Goal: Transaction & Acquisition: Purchase product/service

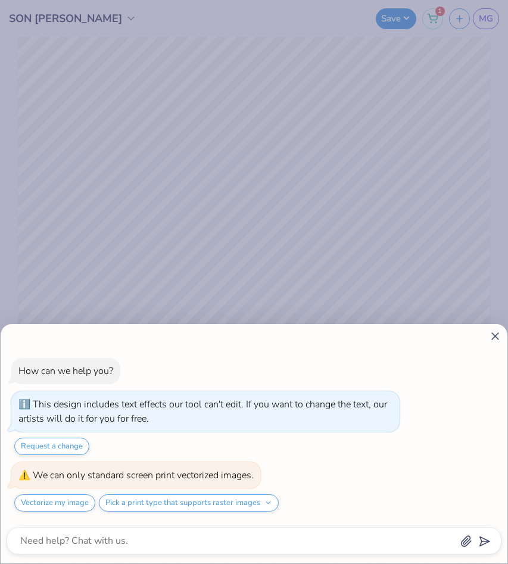
click at [497, 343] on div "How can we help you? This design includes text effects our tool can't edit. If …" at bounding box center [254, 443] width 507 height 239
click at [494, 333] on icon at bounding box center [495, 336] width 13 height 13
type textarea "x"
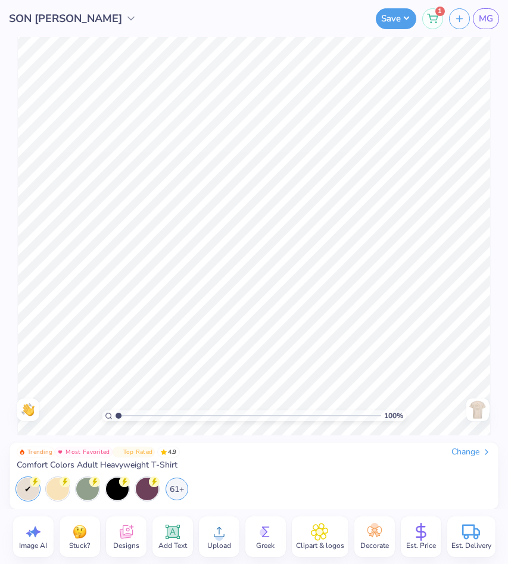
click at [424, 548] on span "Est. Price" at bounding box center [421, 546] width 30 height 10
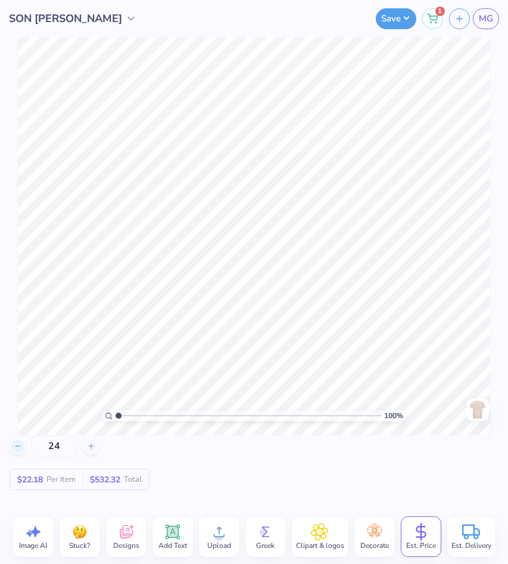
click at [24, 449] on div at bounding box center [18, 446] width 16 height 16
click at [20, 449] on icon at bounding box center [18, 446] width 8 height 8
click at [19, 449] on icon at bounding box center [18, 446] width 8 height 8
type input "21"
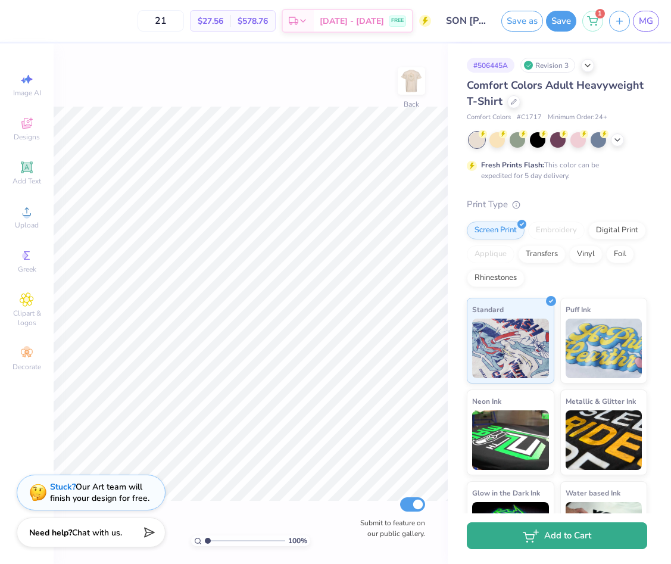
click at [507, 538] on button "Add to Cart" at bounding box center [557, 535] width 180 height 27
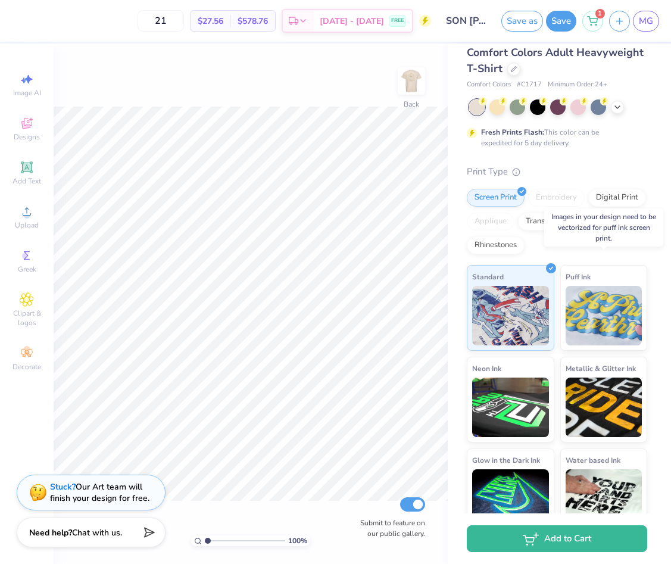
scroll to position [54, 0]
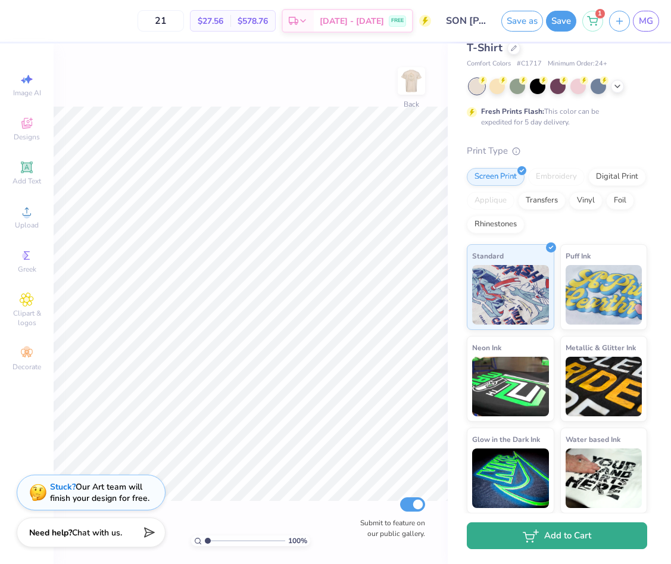
click at [507, 545] on button "Add to Cart" at bounding box center [557, 535] width 180 height 27
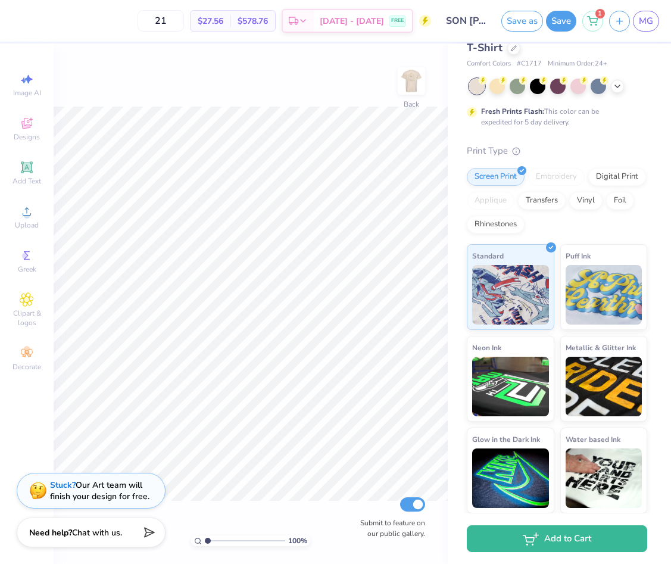
click at [90, 501] on div "Stuck? Our Art team will finish your design for free." at bounding box center [99, 490] width 99 height 23
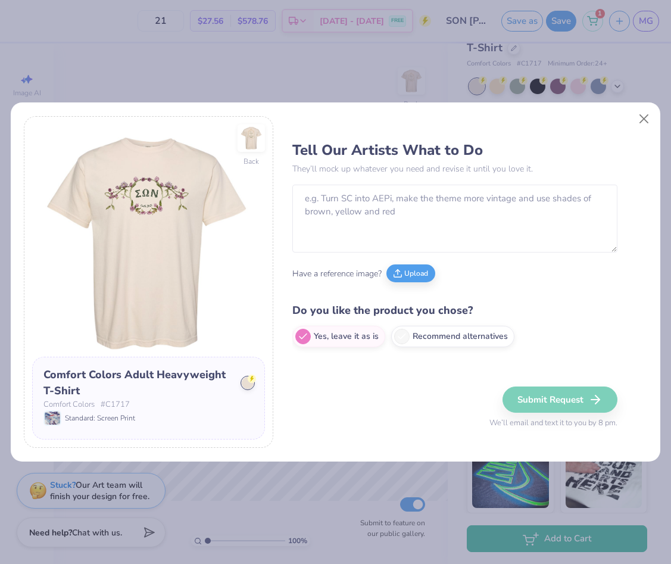
click at [80, 546] on div "Back Comfort Colors Adult Heavyweight T-Shirt Comfort Colors # C1717 Standard: …" at bounding box center [335, 282] width 671 height 564
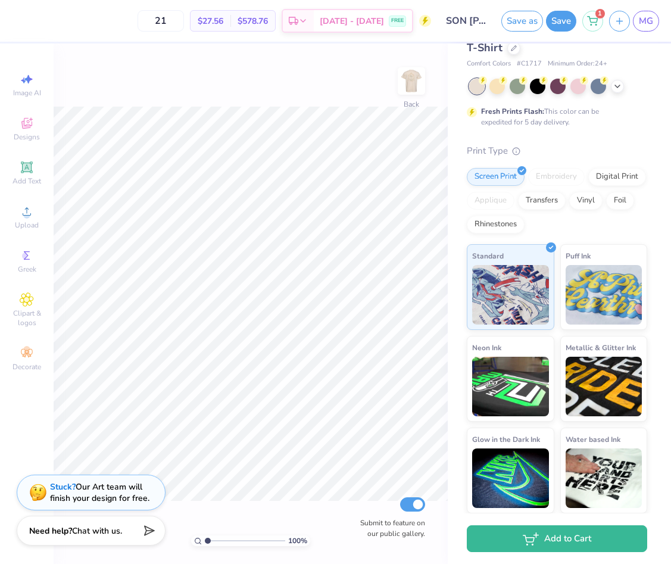
click at [83, 534] on span "Chat with us." at bounding box center [97, 530] width 50 height 11
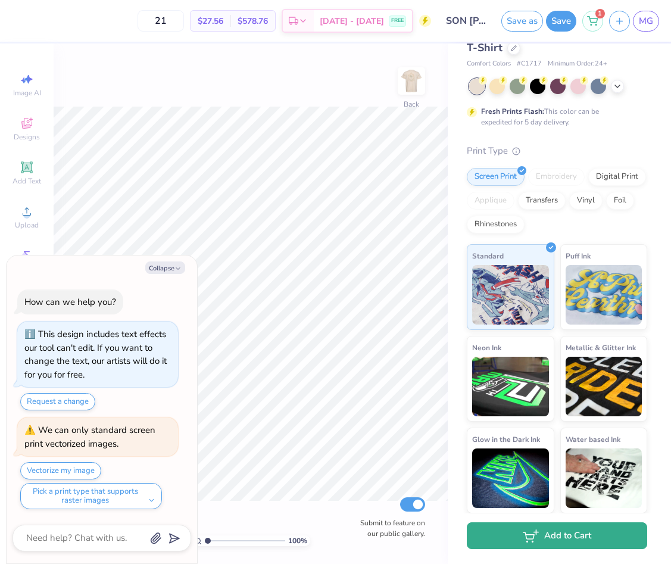
click at [507, 546] on button "Add to Cart" at bounding box center [557, 535] width 180 height 27
click at [507, 545] on button "Add to Cart" at bounding box center [557, 535] width 180 height 27
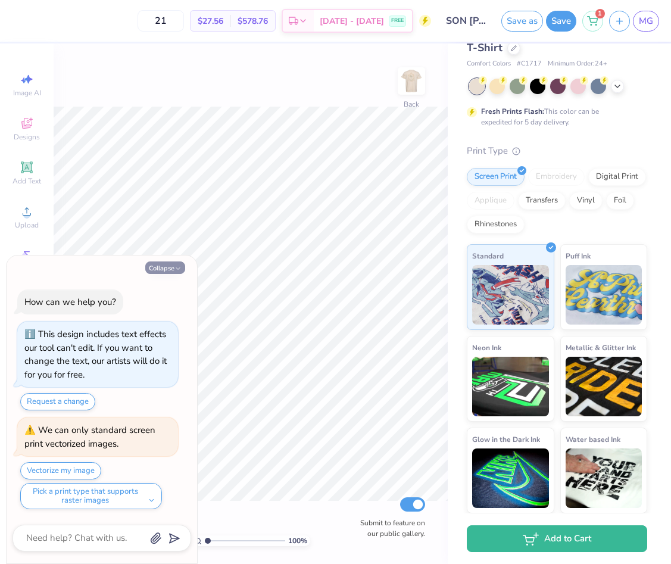
click at [157, 264] on button "Collapse" at bounding box center [165, 267] width 40 height 13
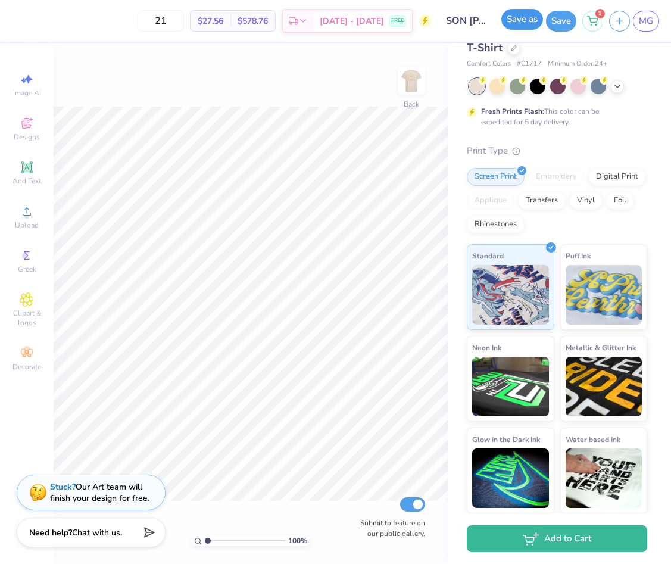
click at [507, 23] on button "Save as" at bounding box center [522, 19] width 42 height 21
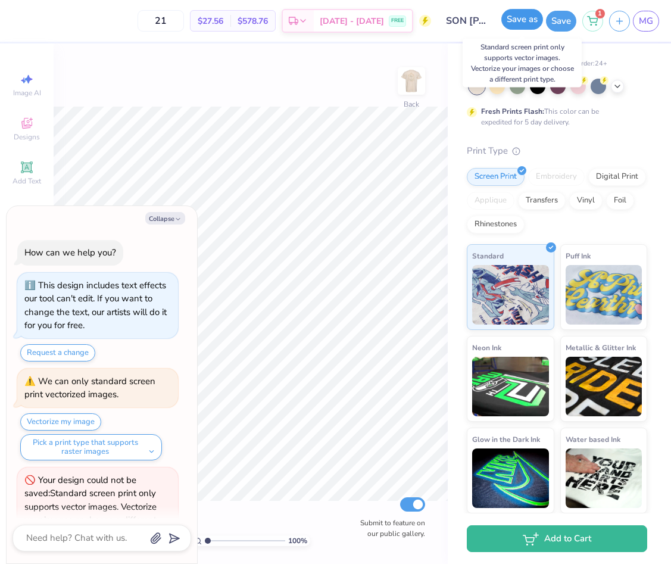
scroll to position [37, 0]
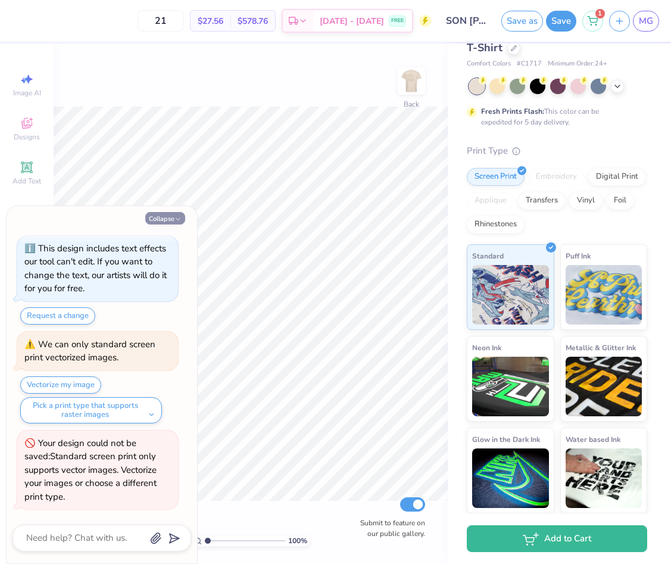
click at [177, 217] on icon "button" at bounding box center [177, 219] width 7 height 7
type textarea "x"
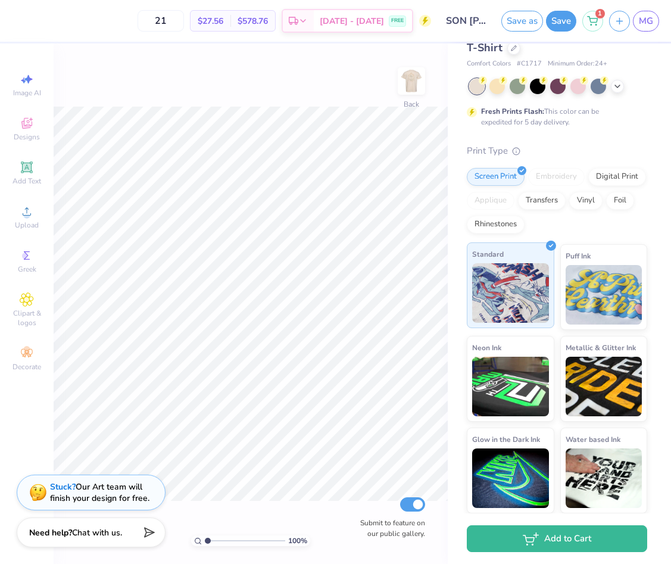
click at [507, 272] on img at bounding box center [510, 293] width 77 height 60
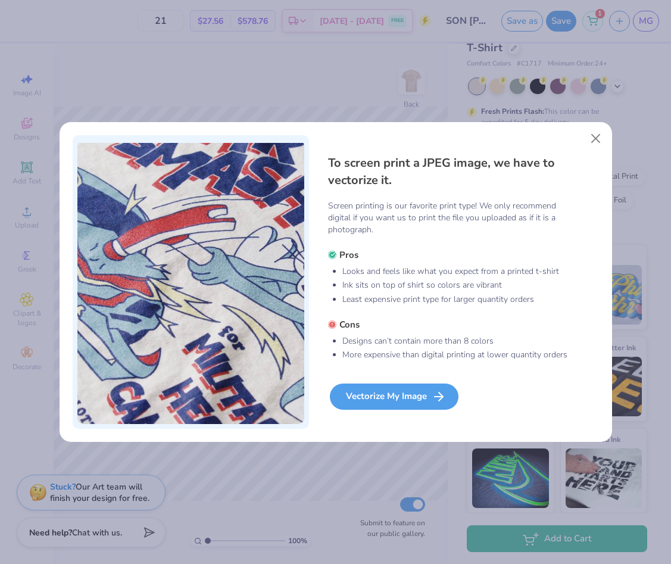
click at [421, 398] on div "Vectorize My Image" at bounding box center [394, 396] width 129 height 26
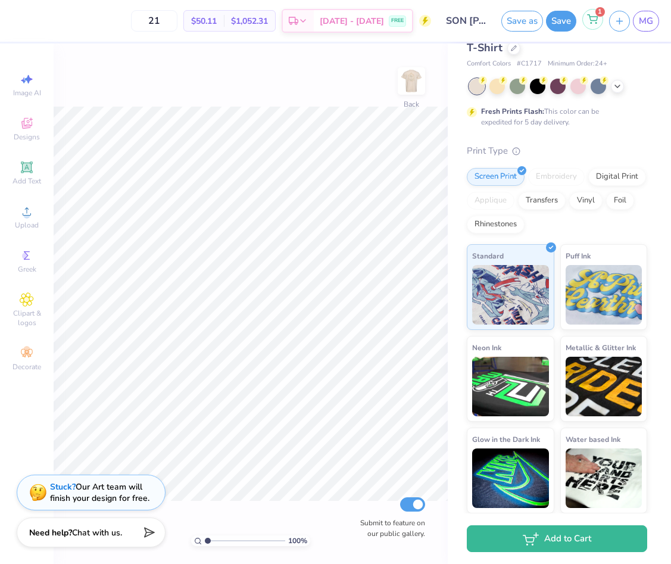
click at [507, 21] on icon at bounding box center [592, 19] width 11 height 10
